Goal: Use online tool/utility: Use online tool/utility

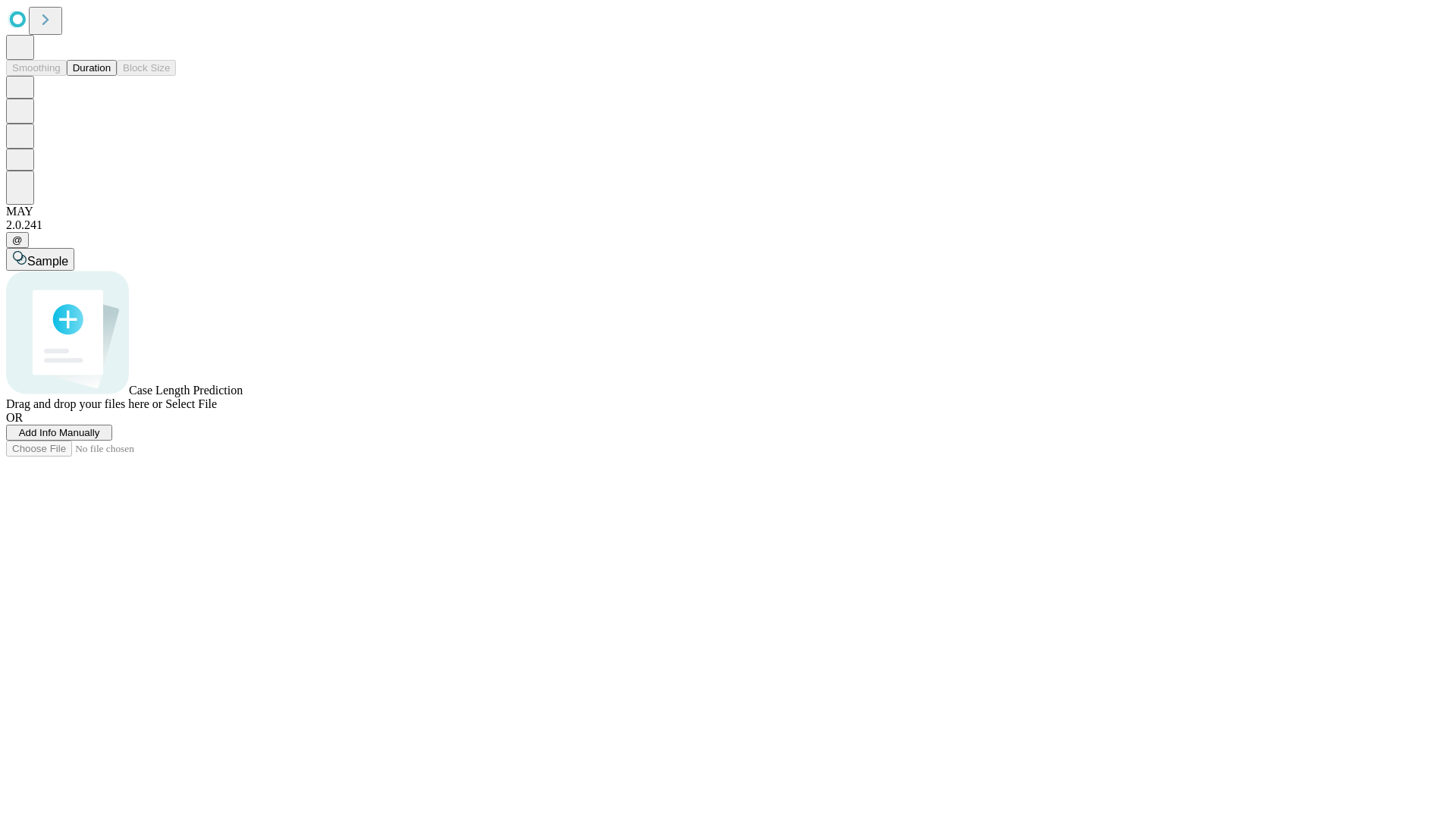
click at [110, 76] on button "Duration" at bounding box center [92, 68] width 50 height 16
click at [217, 410] on span "Select File" at bounding box center [191, 404] width 52 height 12
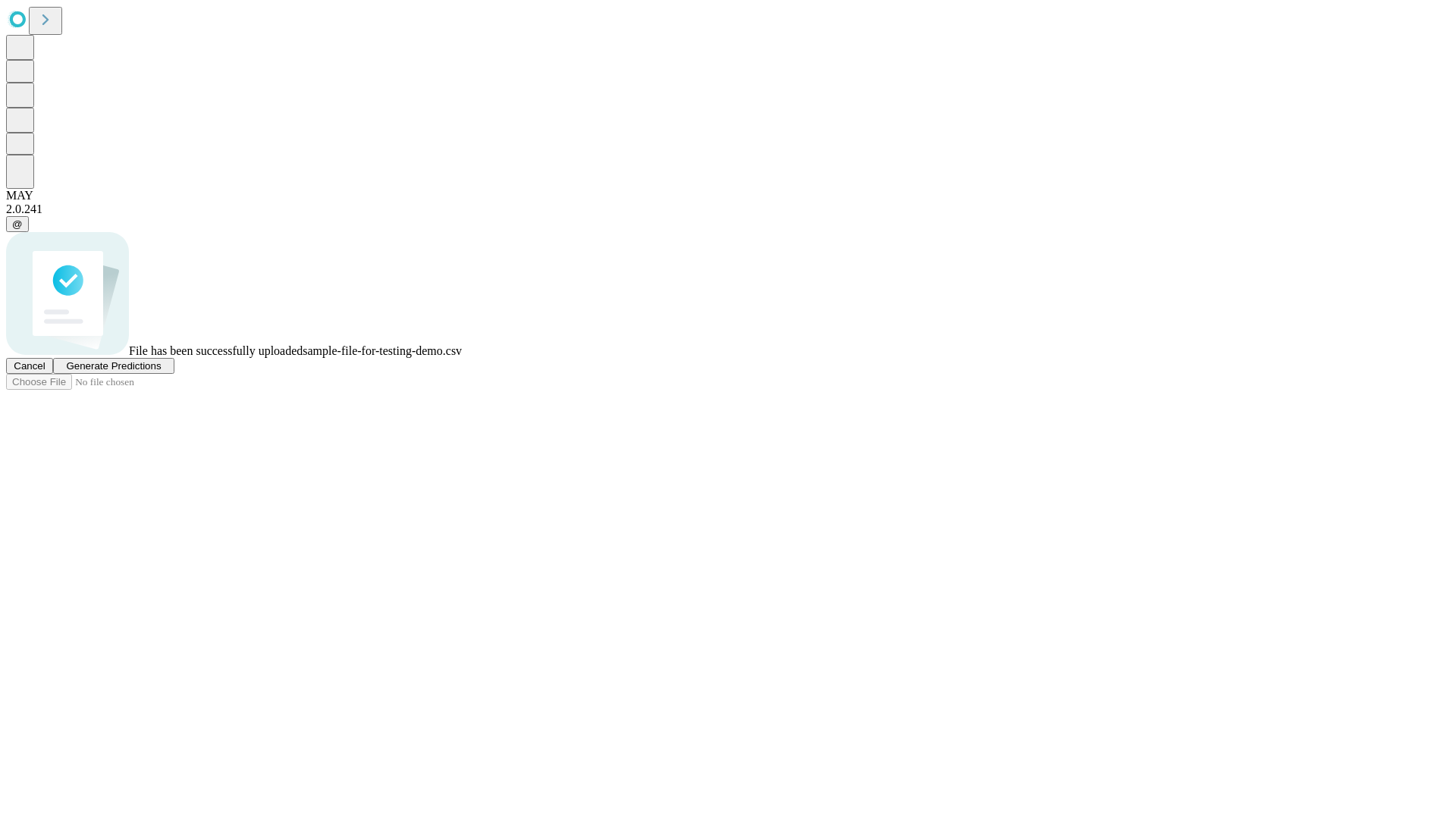
click at [160, 372] on span "Generate Predictions" at bounding box center [113, 365] width 94 height 12
